Goal: Transaction & Acquisition: Purchase product/service

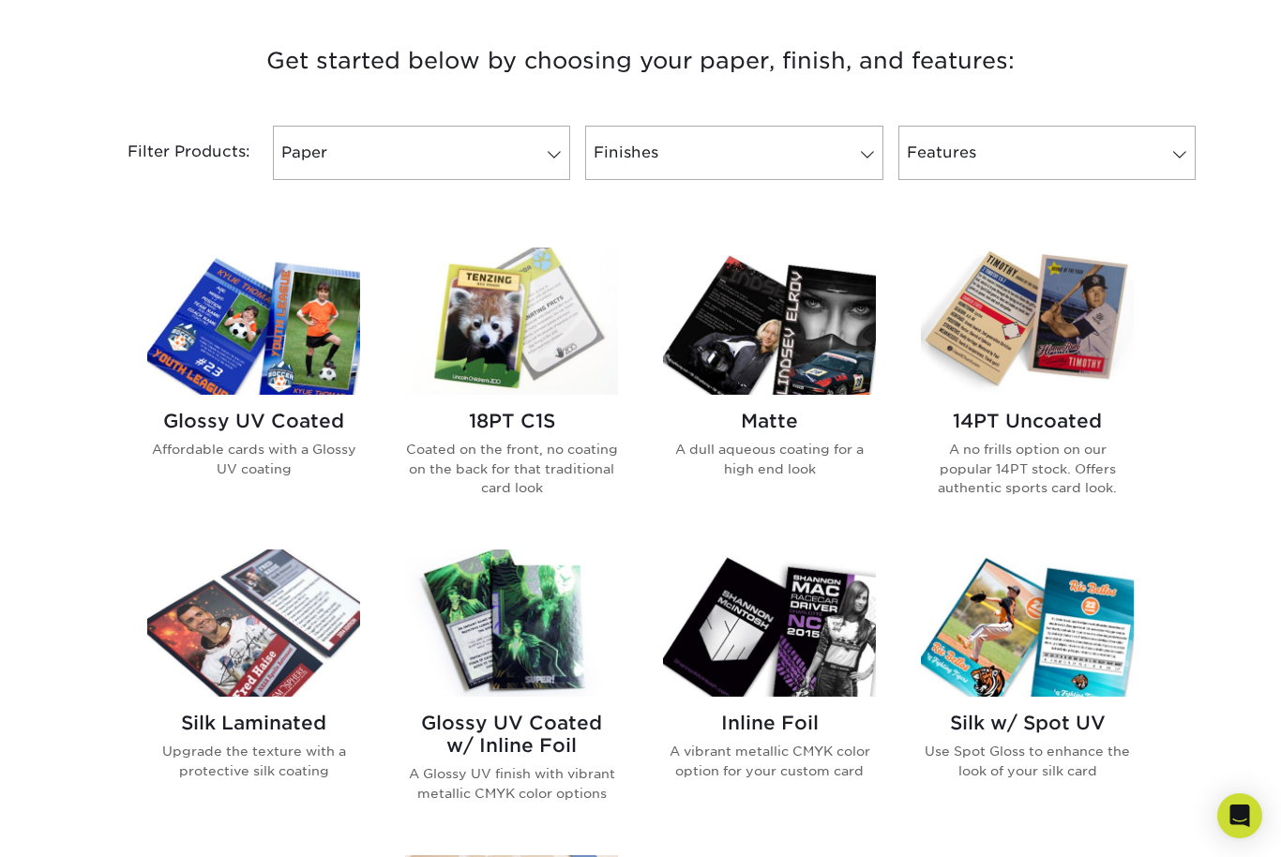
scroll to position [703, 0]
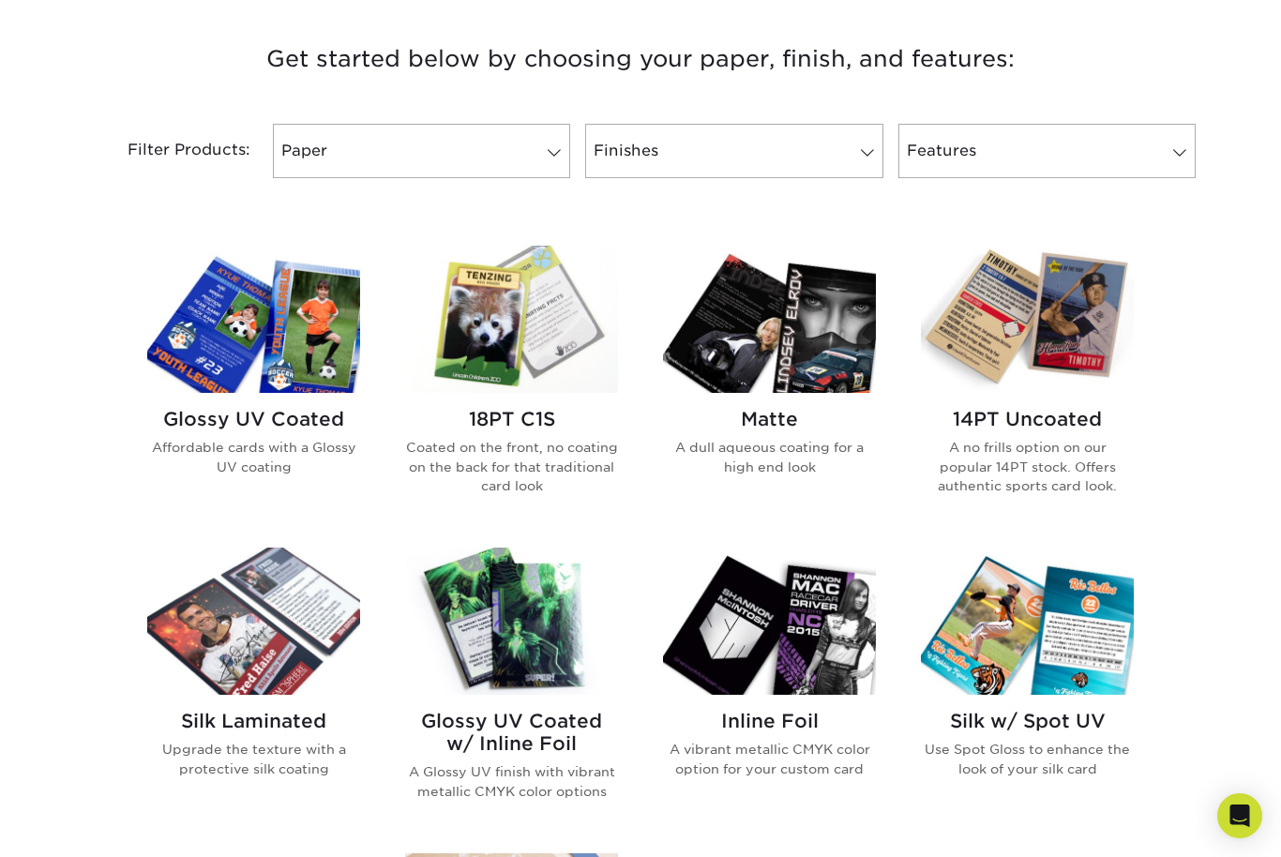
click at [532, 304] on img at bounding box center [511, 319] width 213 height 147
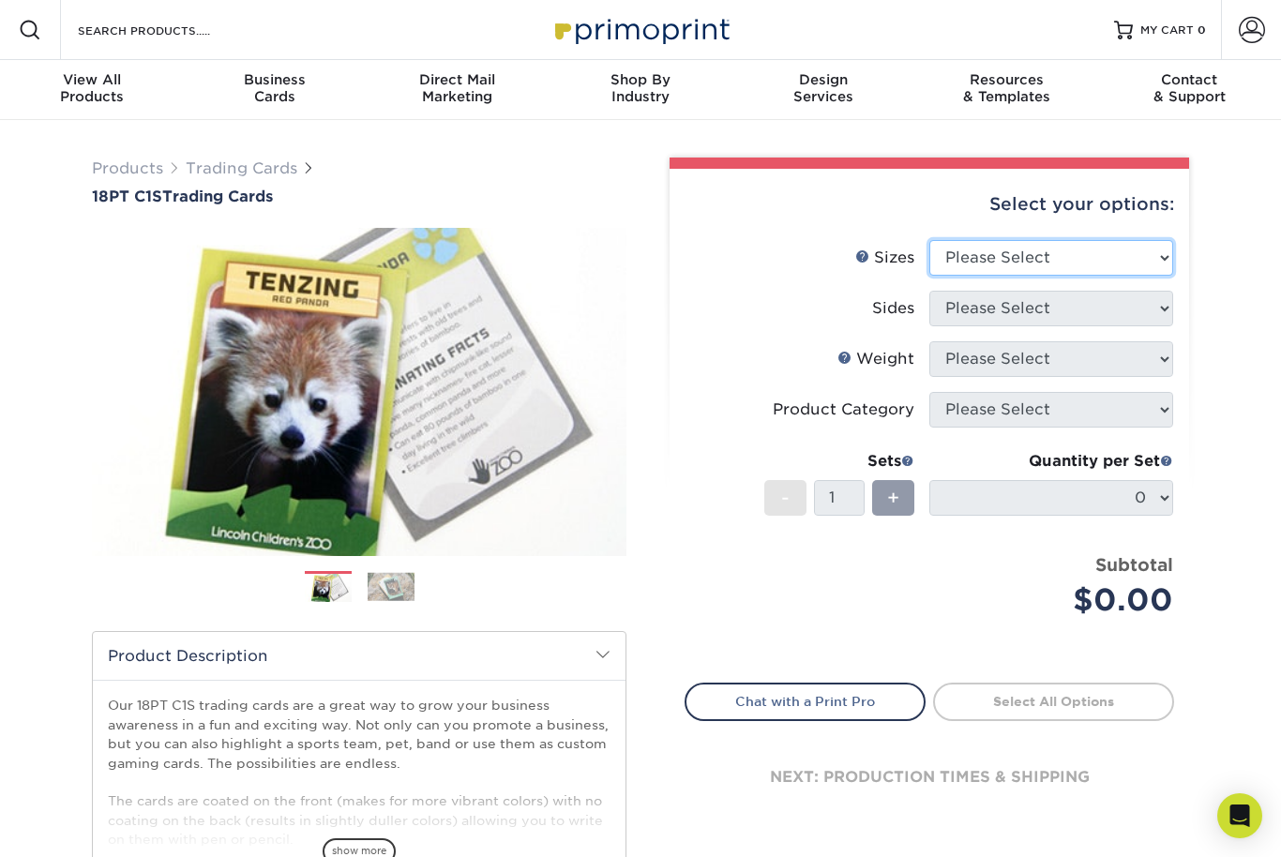
click at [1161, 244] on select "Please Select 2.5" x 3.5"" at bounding box center [1052, 258] width 244 height 36
select select "2.50x3.50"
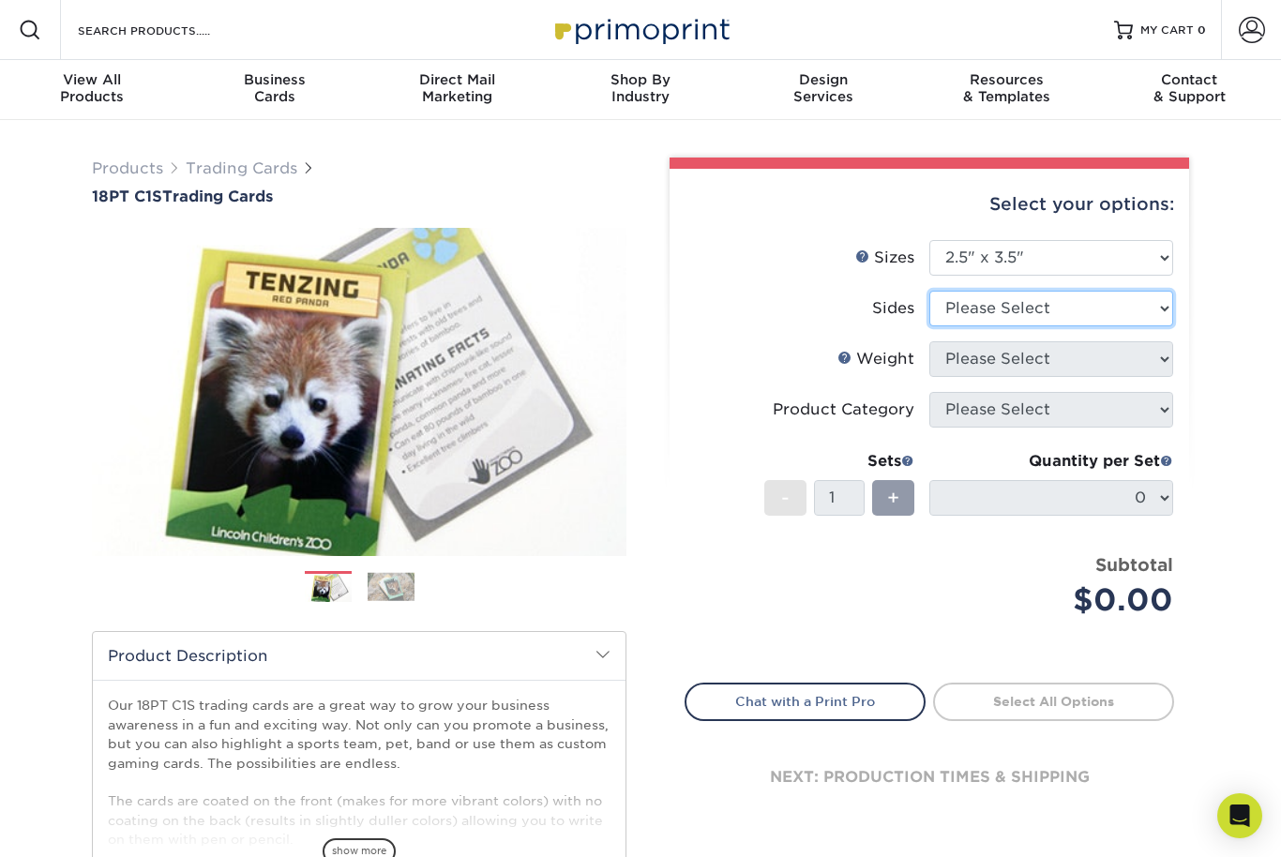
click at [1154, 297] on select "Please Select Print Both Sides Print Front Only" at bounding box center [1052, 309] width 244 height 36
select select "13abbda7-1d64-4f25-8bb2-c179b224825d"
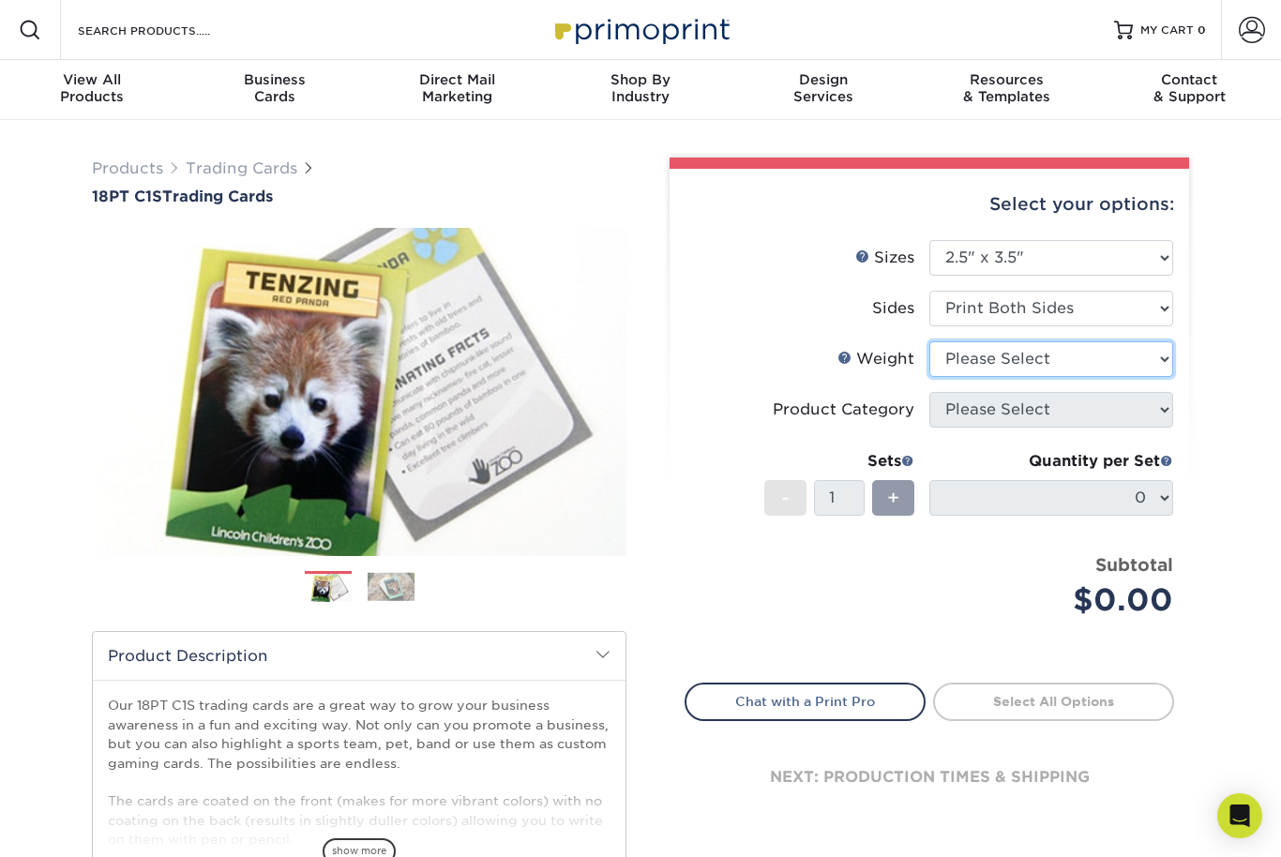
click at [1158, 351] on select "Please Select 18PT C1S" at bounding box center [1052, 359] width 244 height 36
select select "18PTC1S"
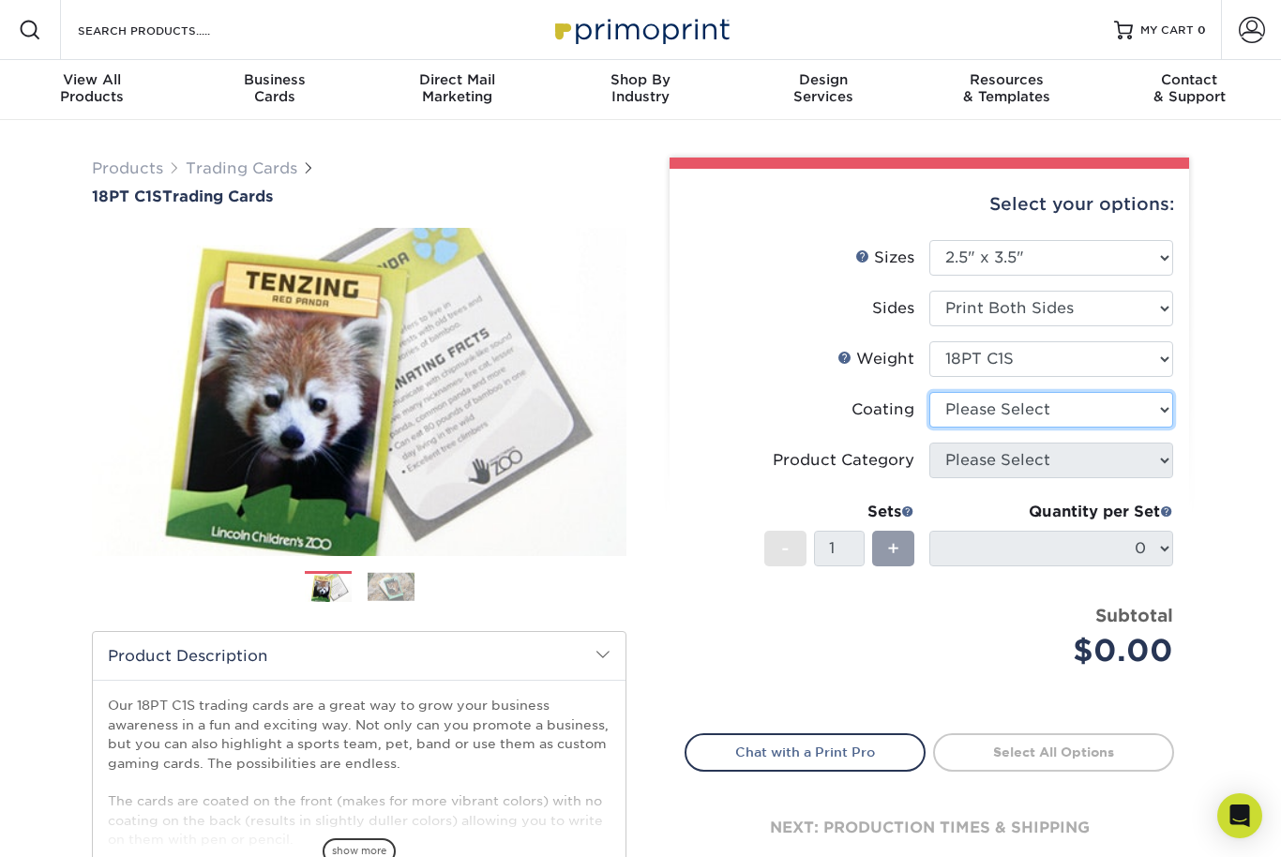
click at [1152, 415] on select at bounding box center [1052, 410] width 244 height 36
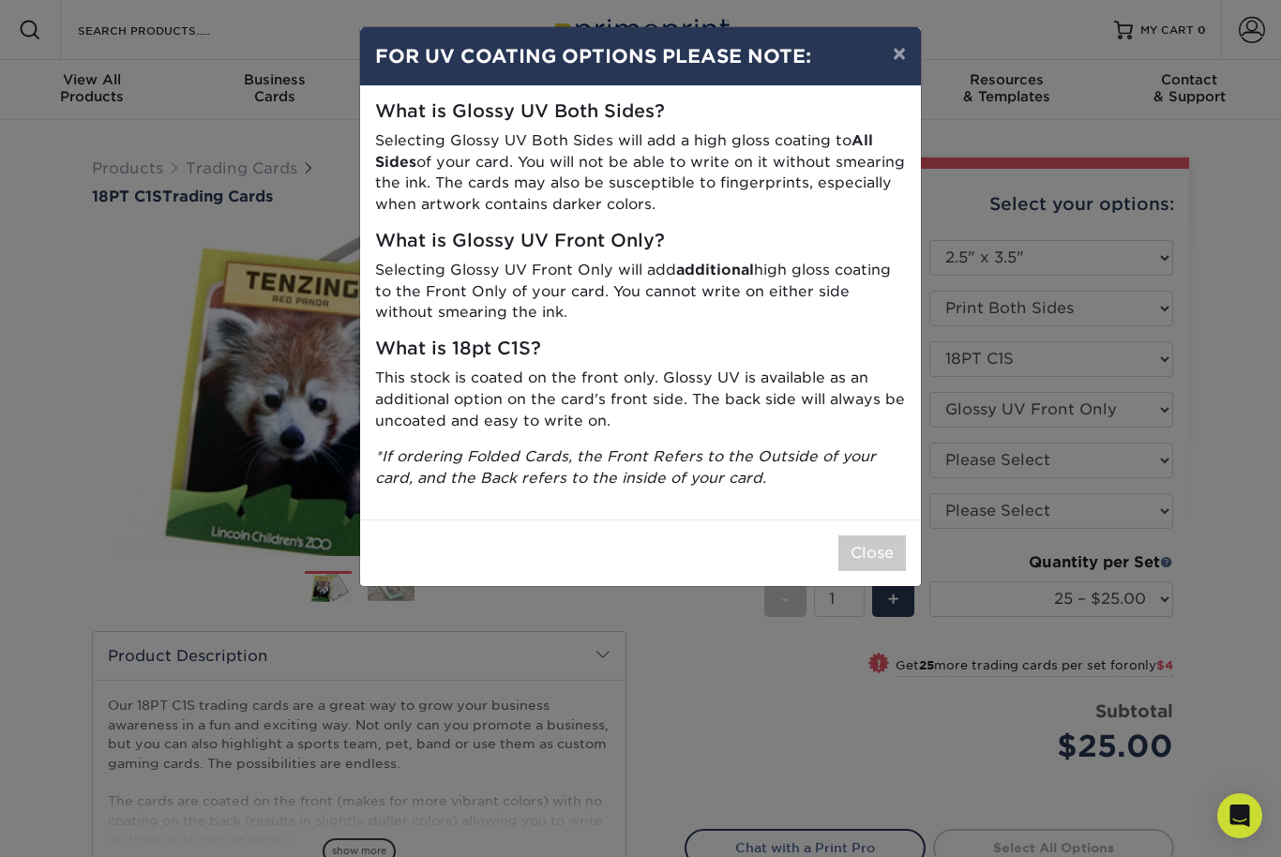
click at [877, 540] on button "Close" at bounding box center [873, 554] width 68 height 36
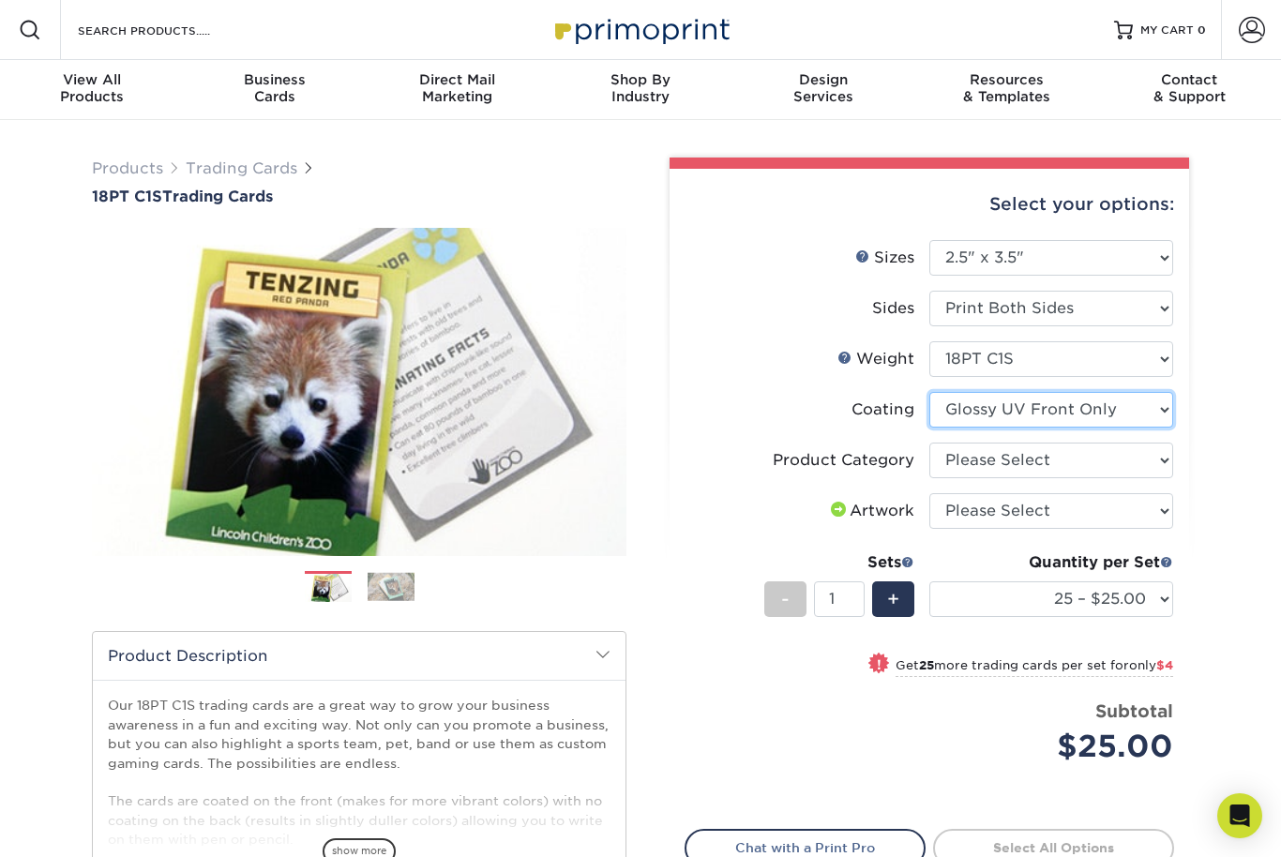
click at [1127, 413] on select at bounding box center [1052, 410] width 244 height 36
select select "3e7618de-abca-4bda-9f97-8b9129e913d8"
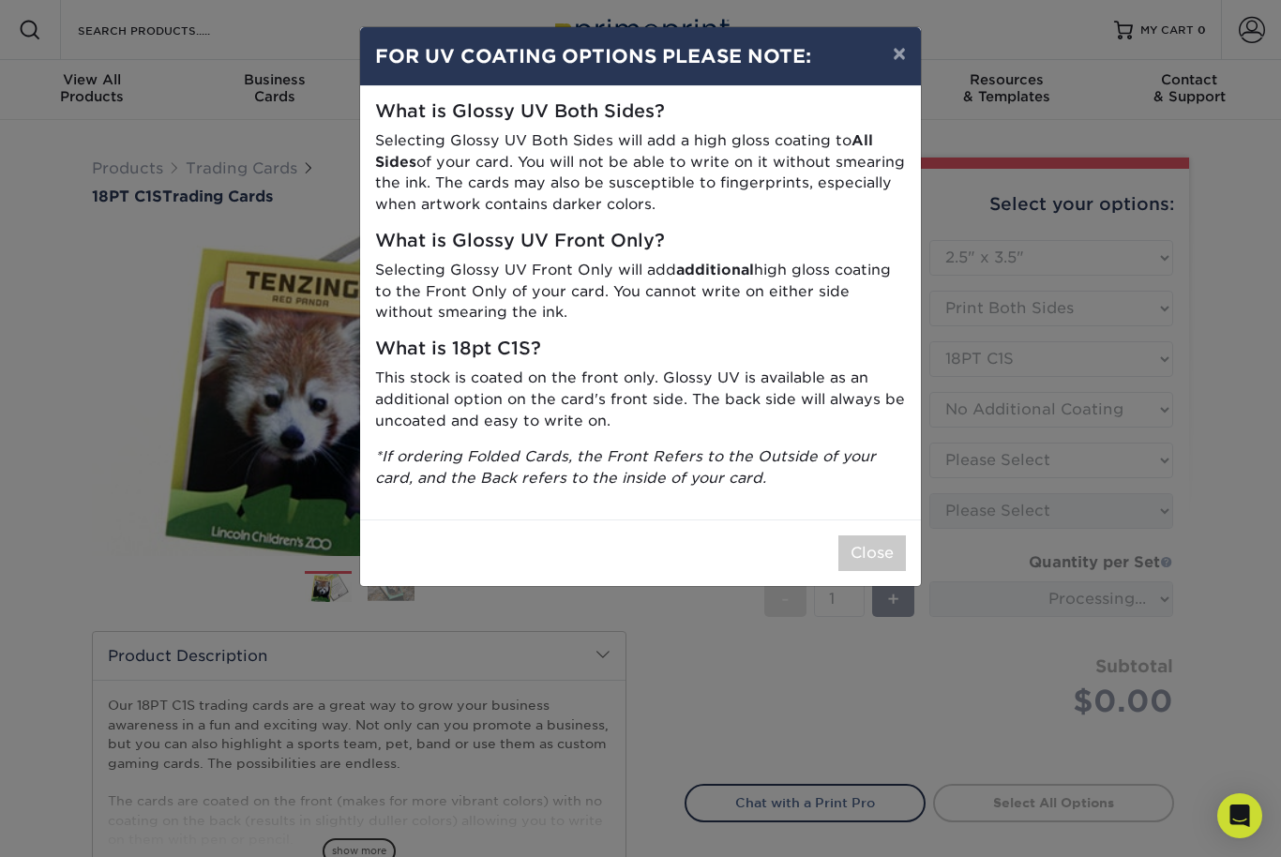
click at [869, 551] on button "Close" at bounding box center [873, 554] width 68 height 36
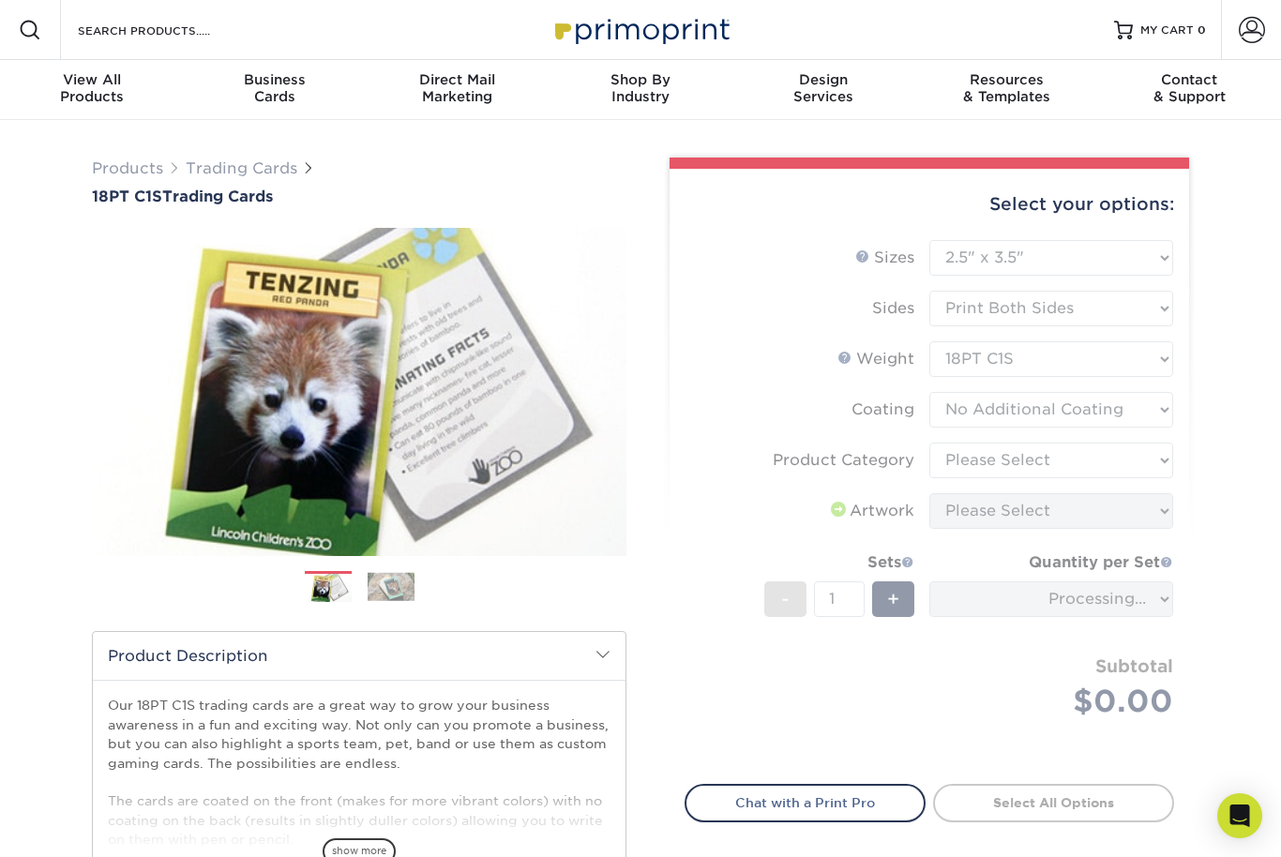
click at [1137, 461] on form "Sizes Help Sizes Please Select 2.5" x 3.5" Sides Please Select 18PT C1S" at bounding box center [930, 501] width 490 height 522
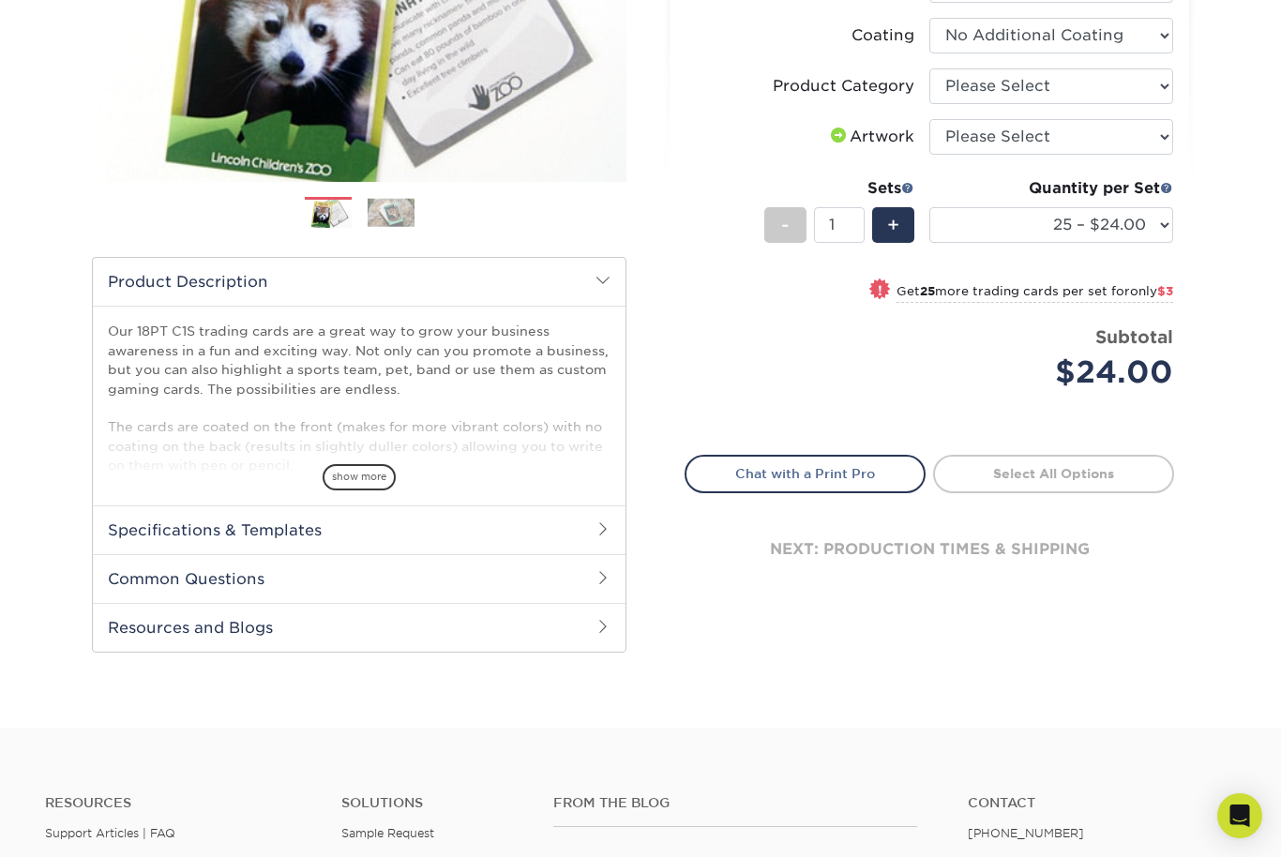
scroll to position [328, 0]
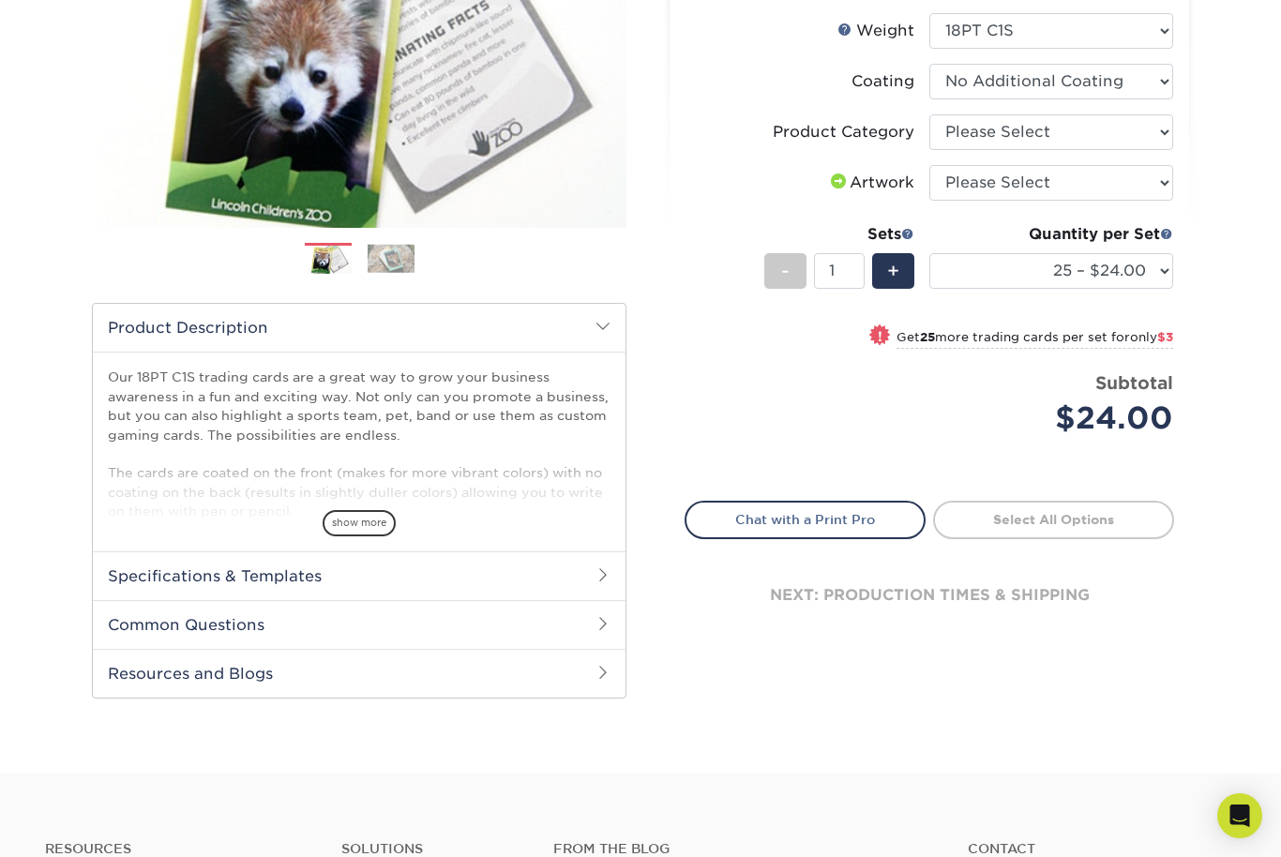
click at [344, 512] on span "show more" at bounding box center [359, 522] width 73 height 25
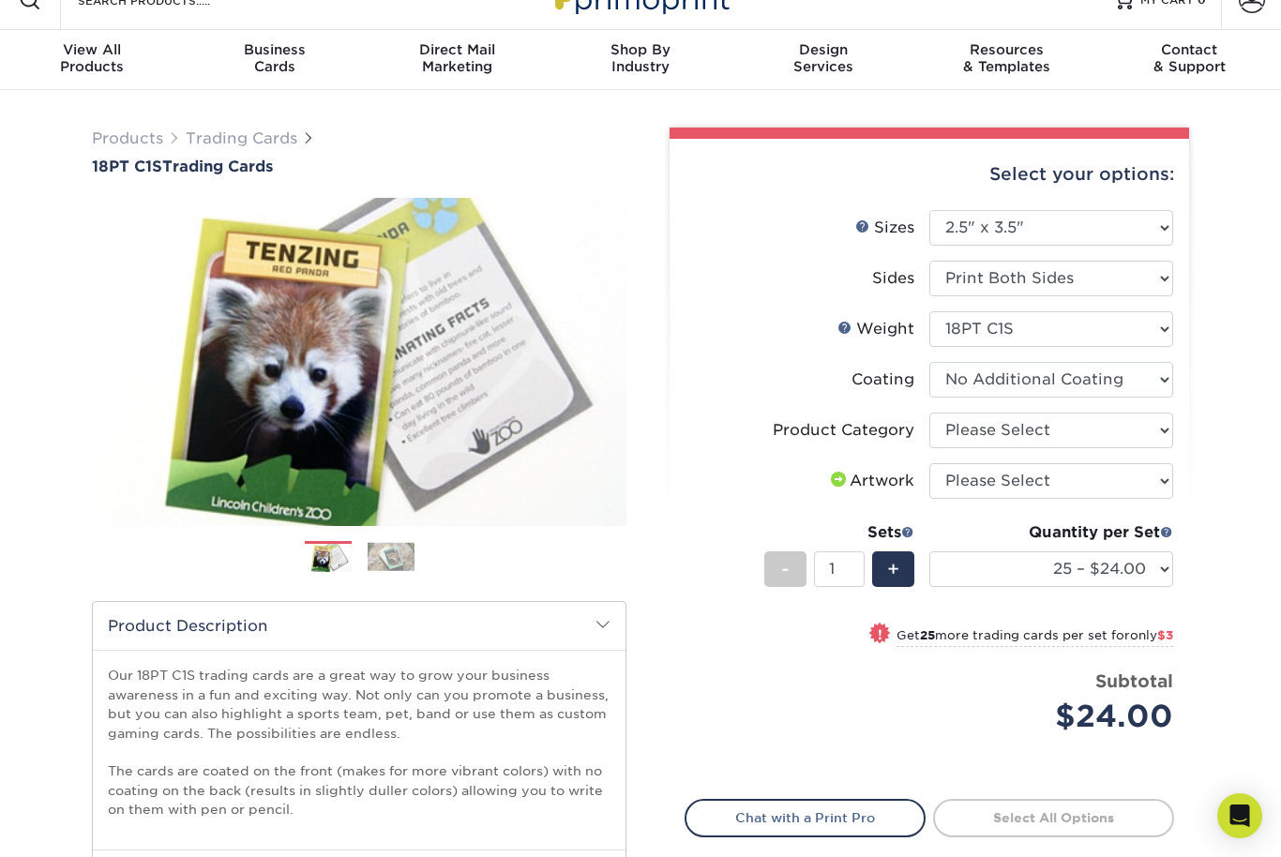
scroll to position [29, 0]
click at [1101, 432] on select "Please Select Trading Cards" at bounding box center [1052, 432] width 244 height 36
select select "c2f9bce9-36c2-409d-b101-c29d9d031e18"
click at [1096, 488] on select "Please Select I will upload files I need a design - $100" at bounding box center [1052, 481] width 244 height 36
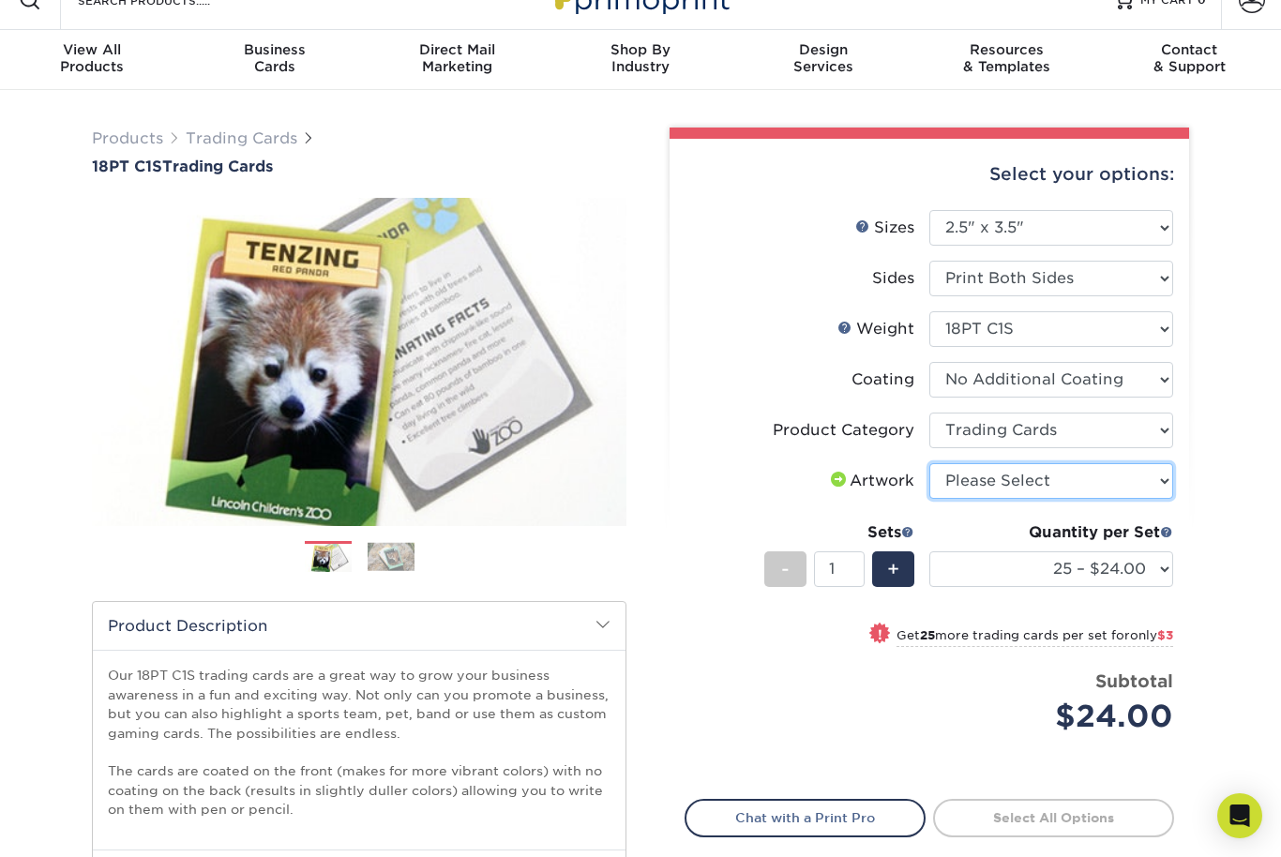
select select "upload"
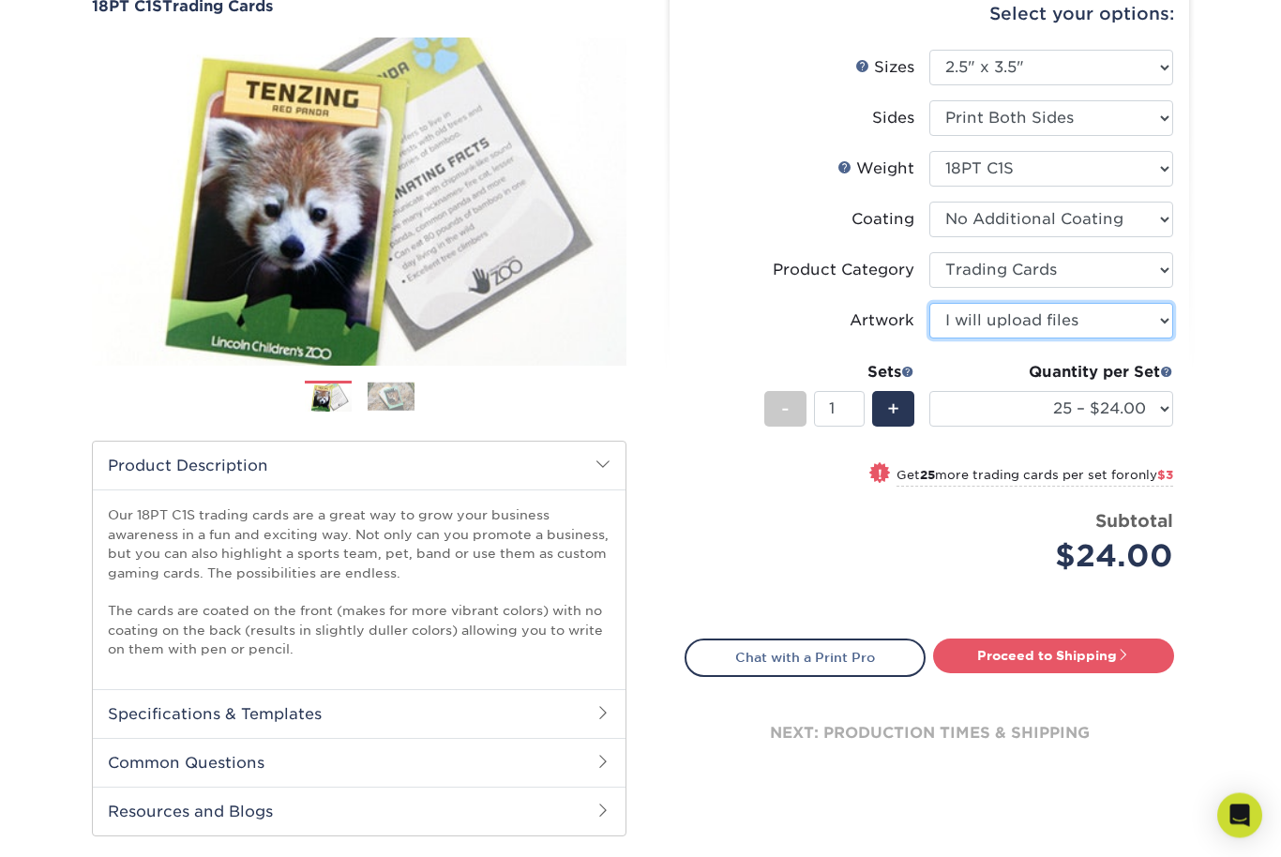
scroll to position [230, 0]
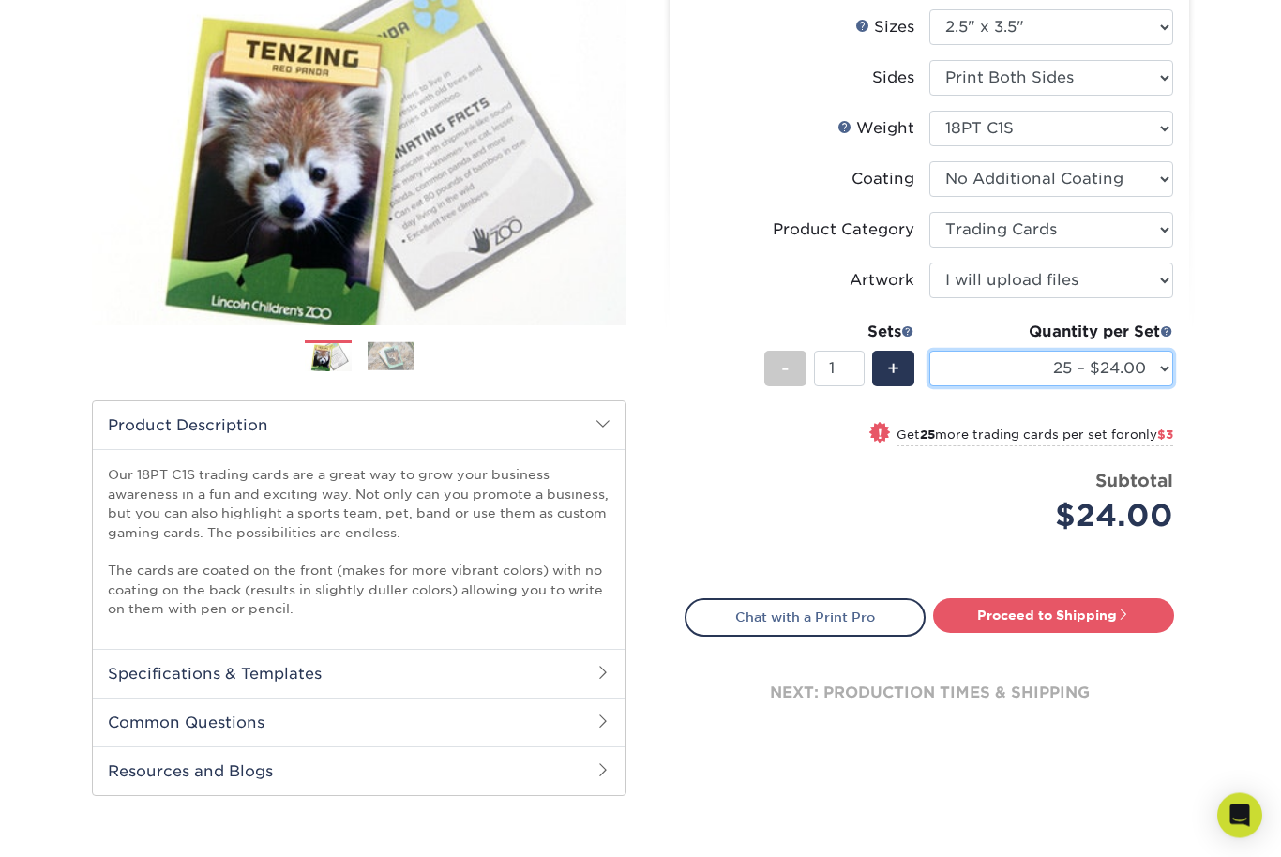
click at [1126, 372] on select "25 – $24.00 50 – $27.00 75 – $35.00 100 – $39.00 250 – $45.00 500 – $55.00 1000…" at bounding box center [1052, 370] width 244 height 36
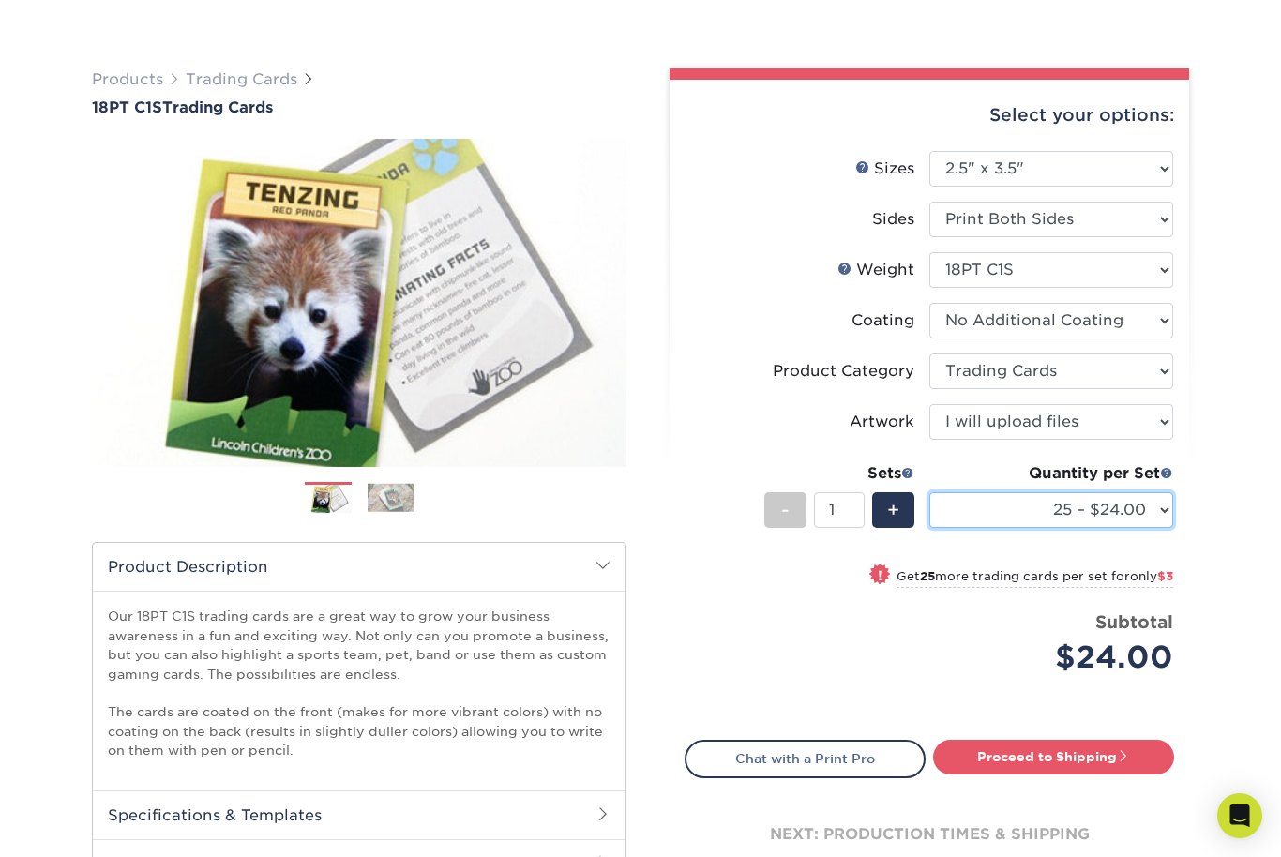
scroll to position [0, 0]
